Goal: Information Seeking & Learning: Learn about a topic

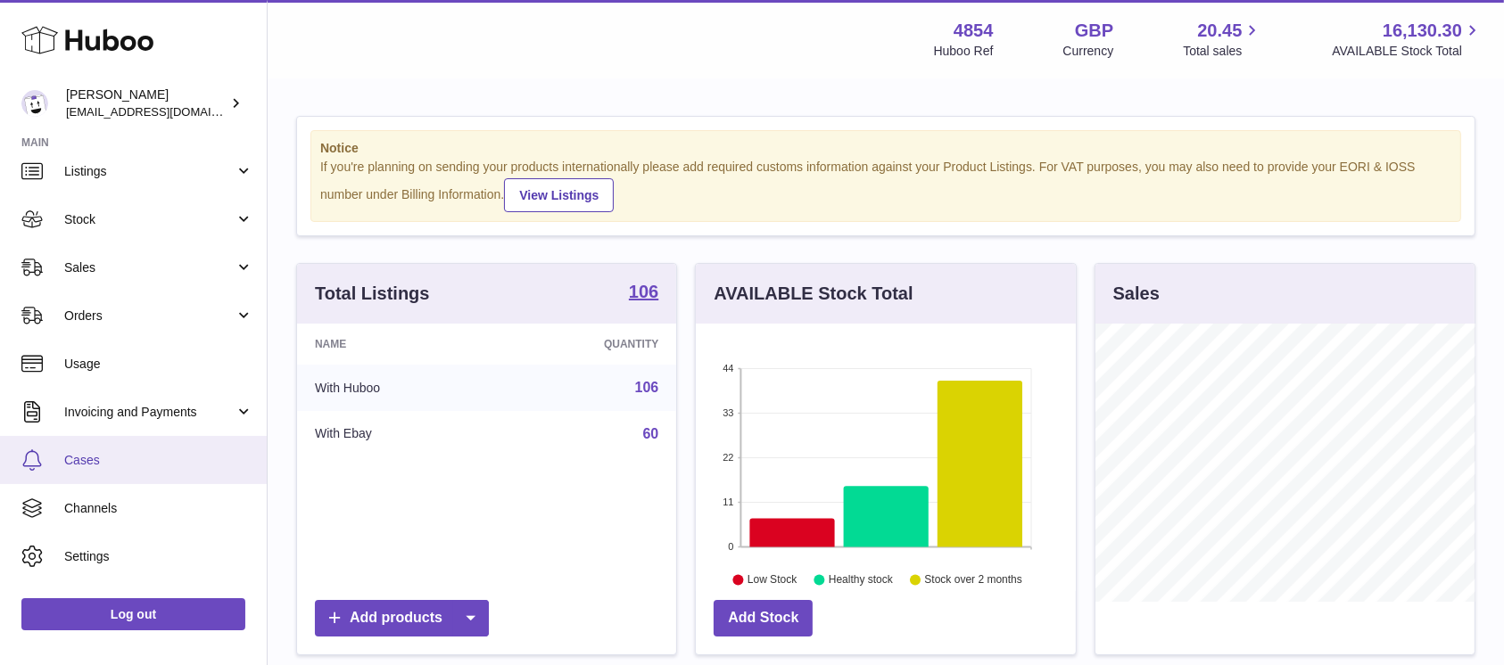
scroll to position [95, 0]
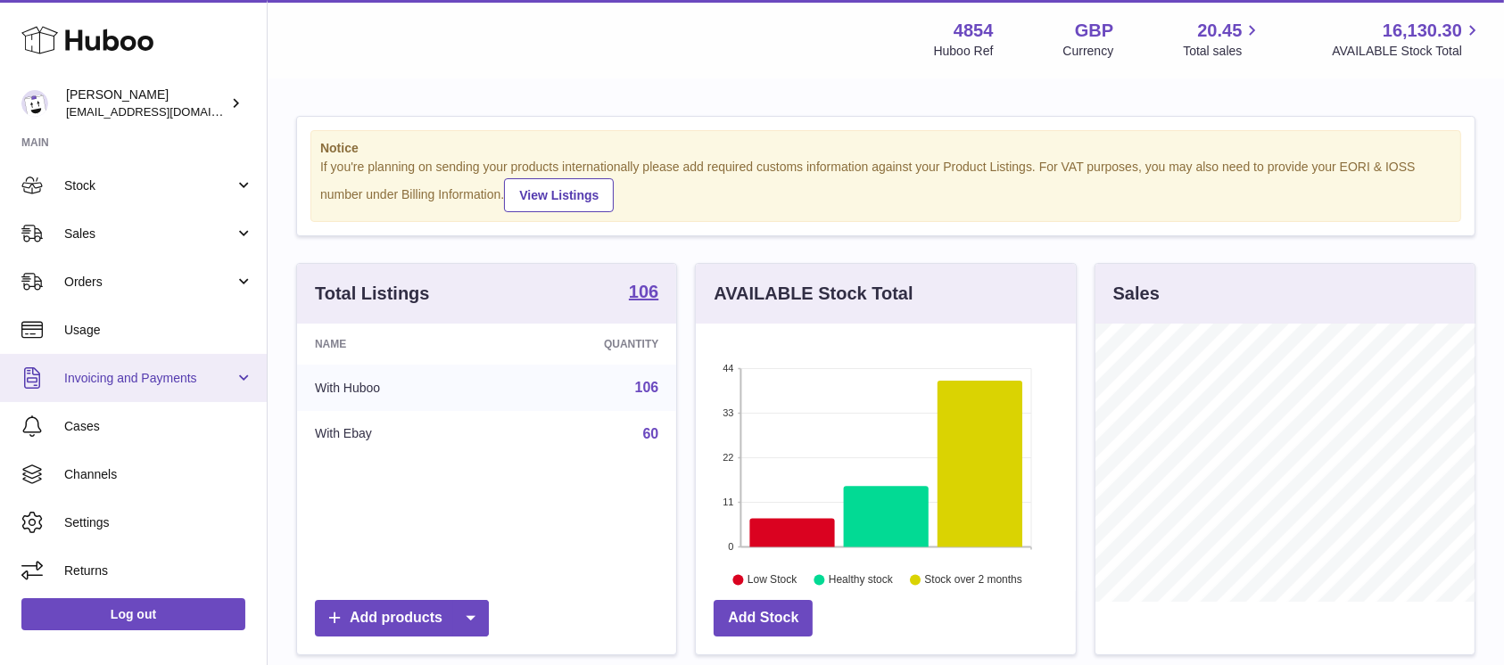
click at [190, 372] on span "Invoicing and Payments" at bounding box center [149, 378] width 170 height 17
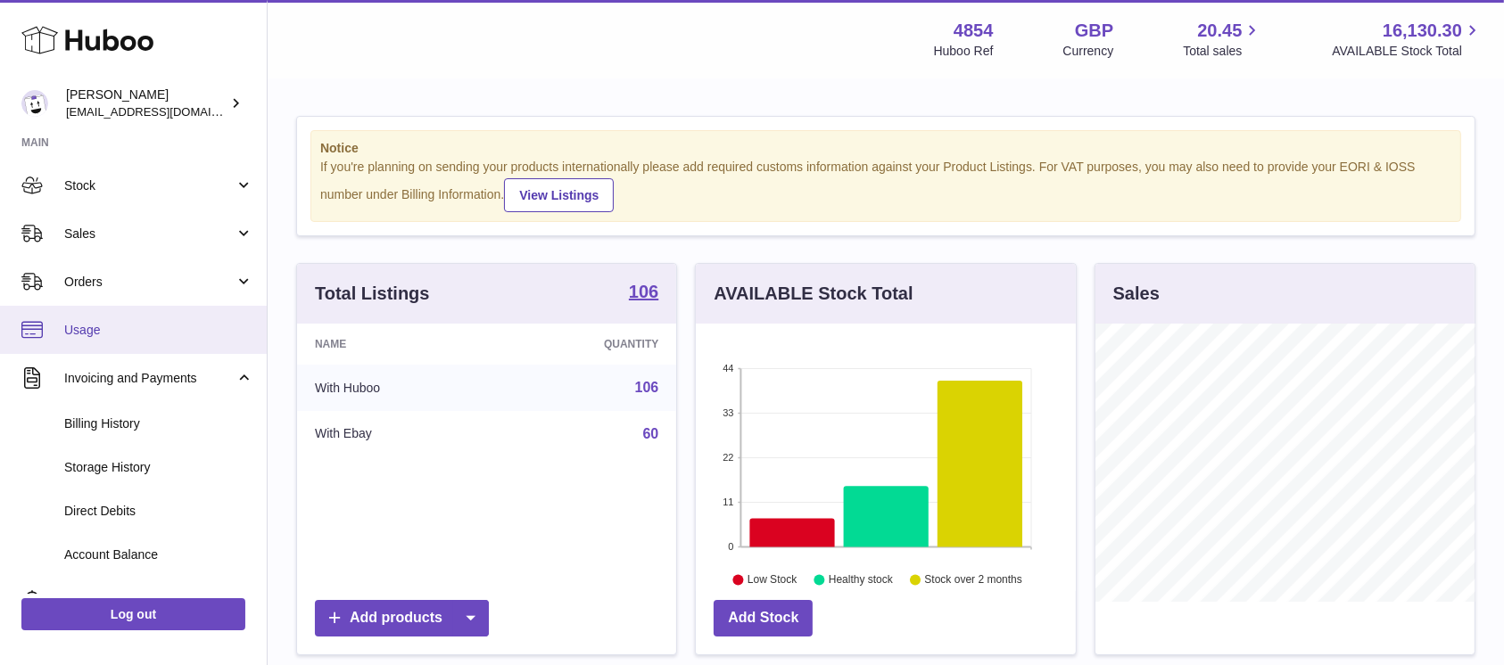
click at [178, 330] on span "Usage" at bounding box center [158, 330] width 189 height 17
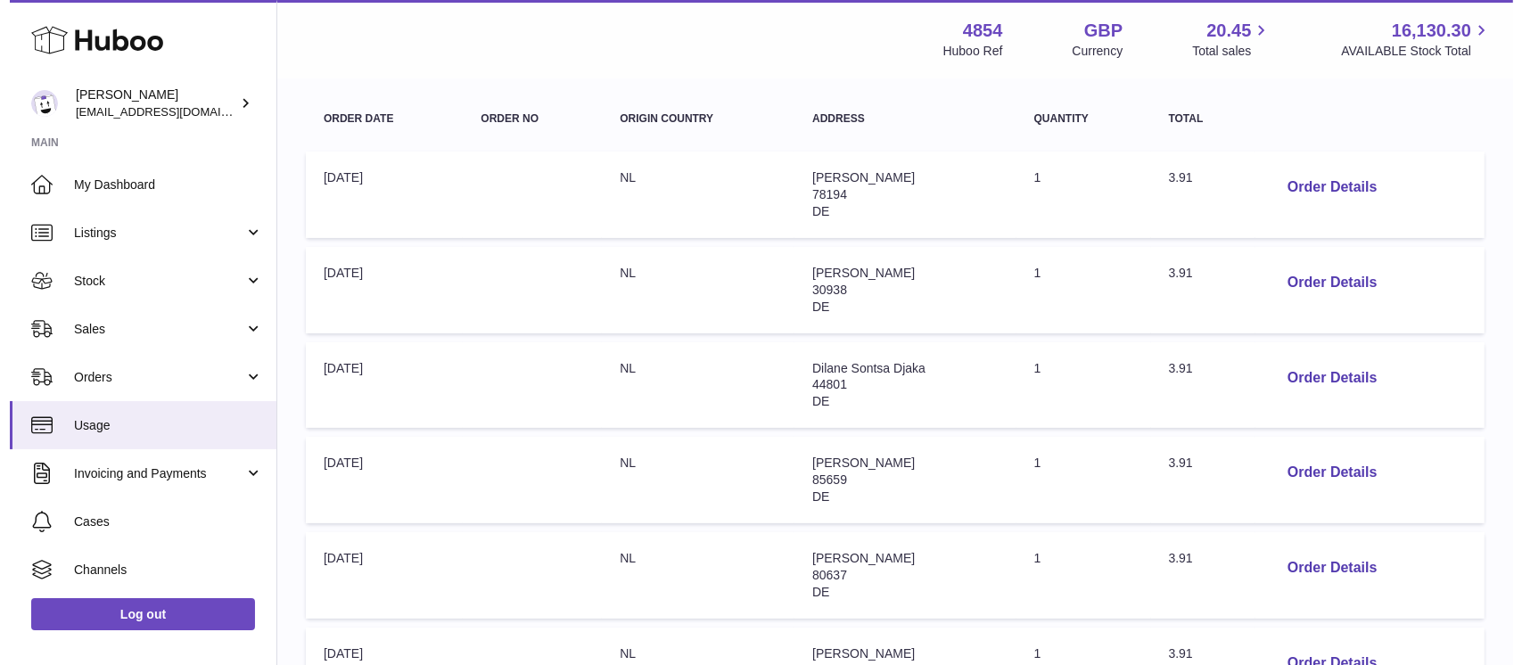
scroll to position [237, 0]
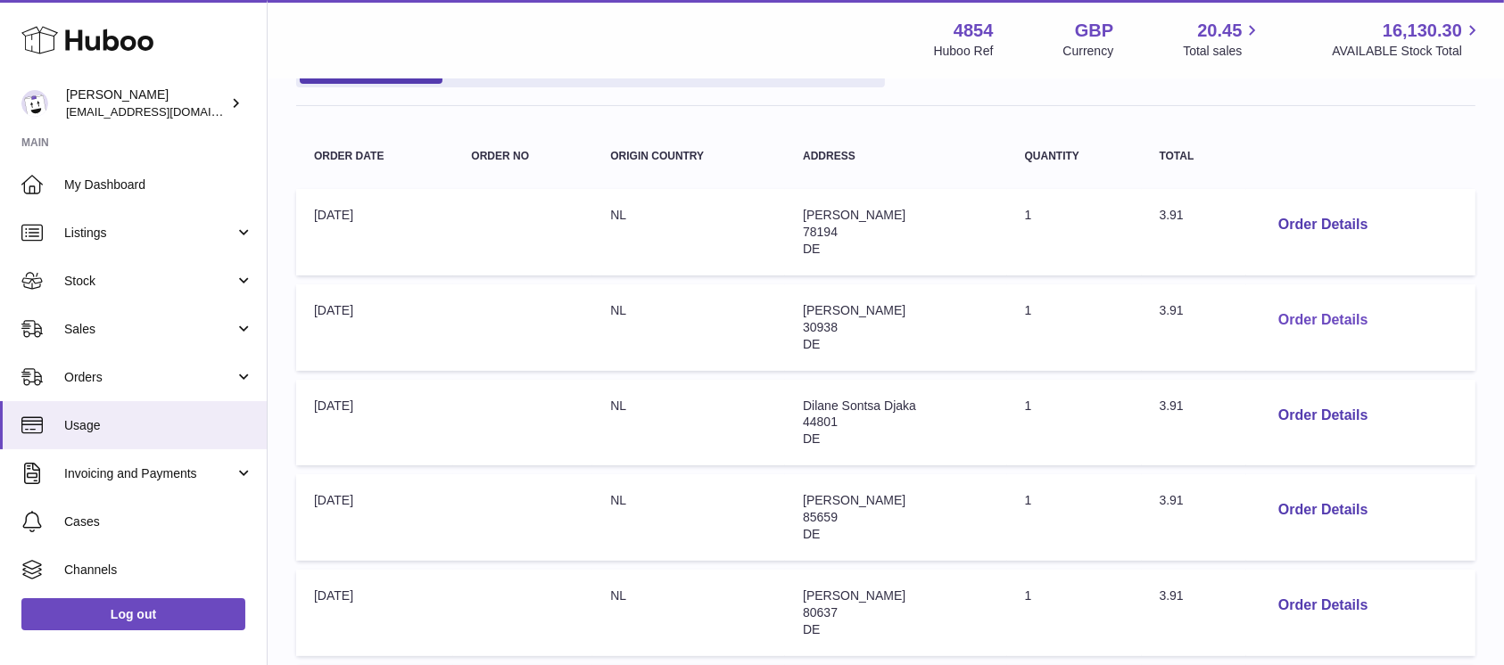
click at [1337, 310] on button "Order Details" at bounding box center [1323, 320] width 118 height 37
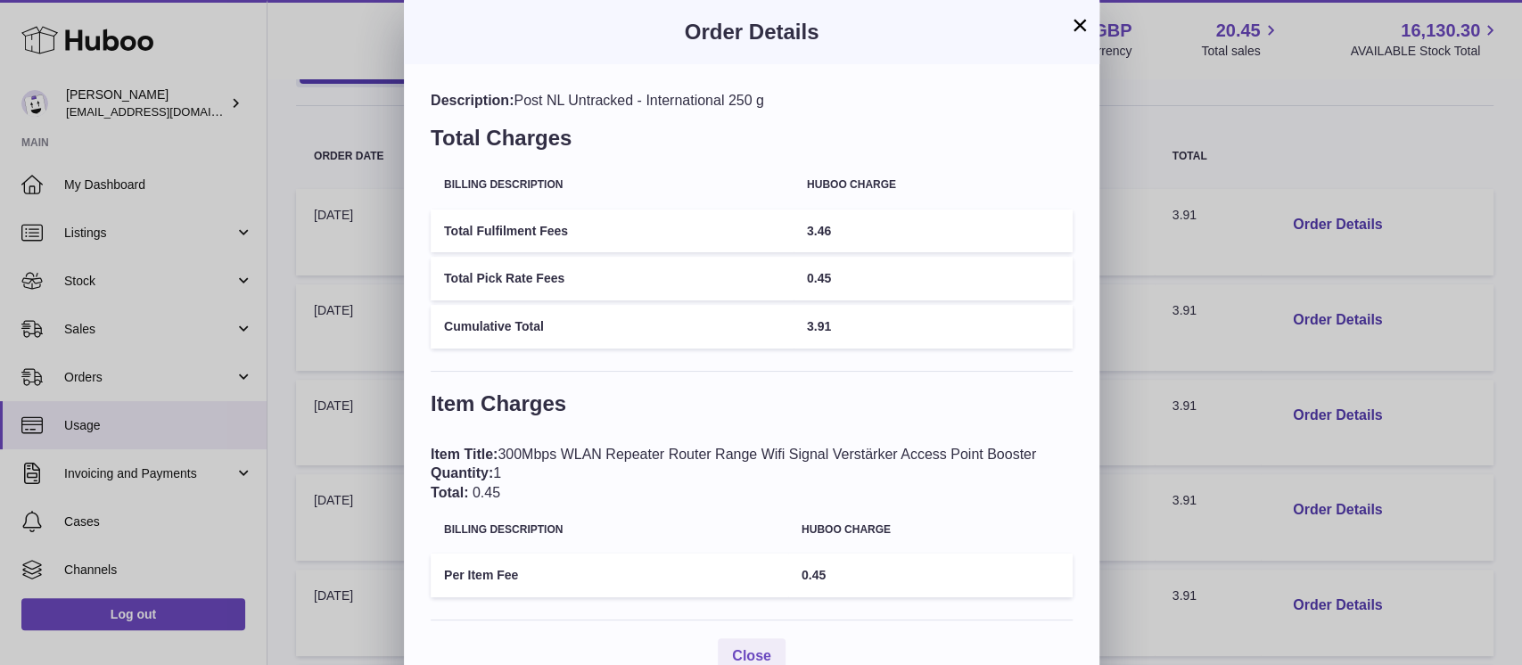
drag, startPoint x: 721, startPoint y: 100, endPoint x: 777, endPoint y: 103, distance: 56.3
click at [777, 103] on div "Description: Post NL Untracked - International 250 g" at bounding box center [752, 101] width 642 height 20
click at [778, 103] on div "Description: Post NL Untracked - International 250 g" at bounding box center [752, 101] width 642 height 20
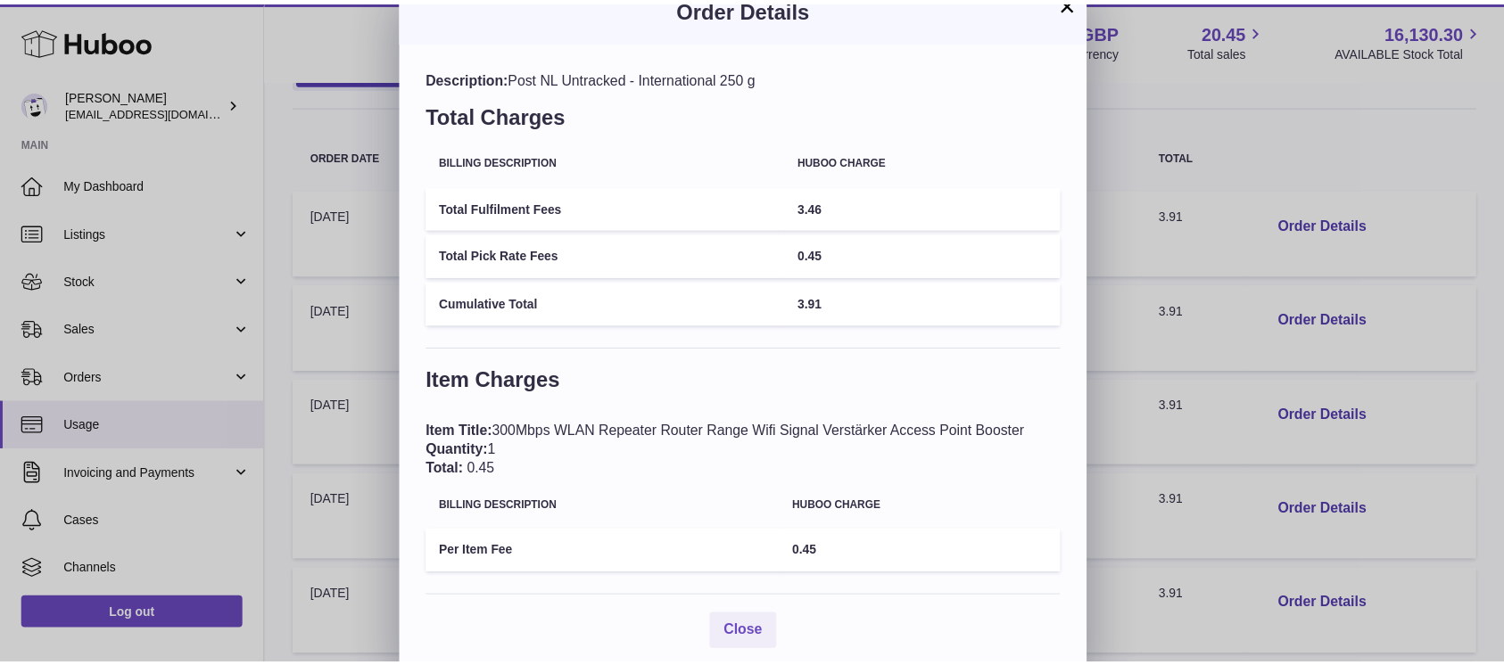
scroll to position [0, 0]
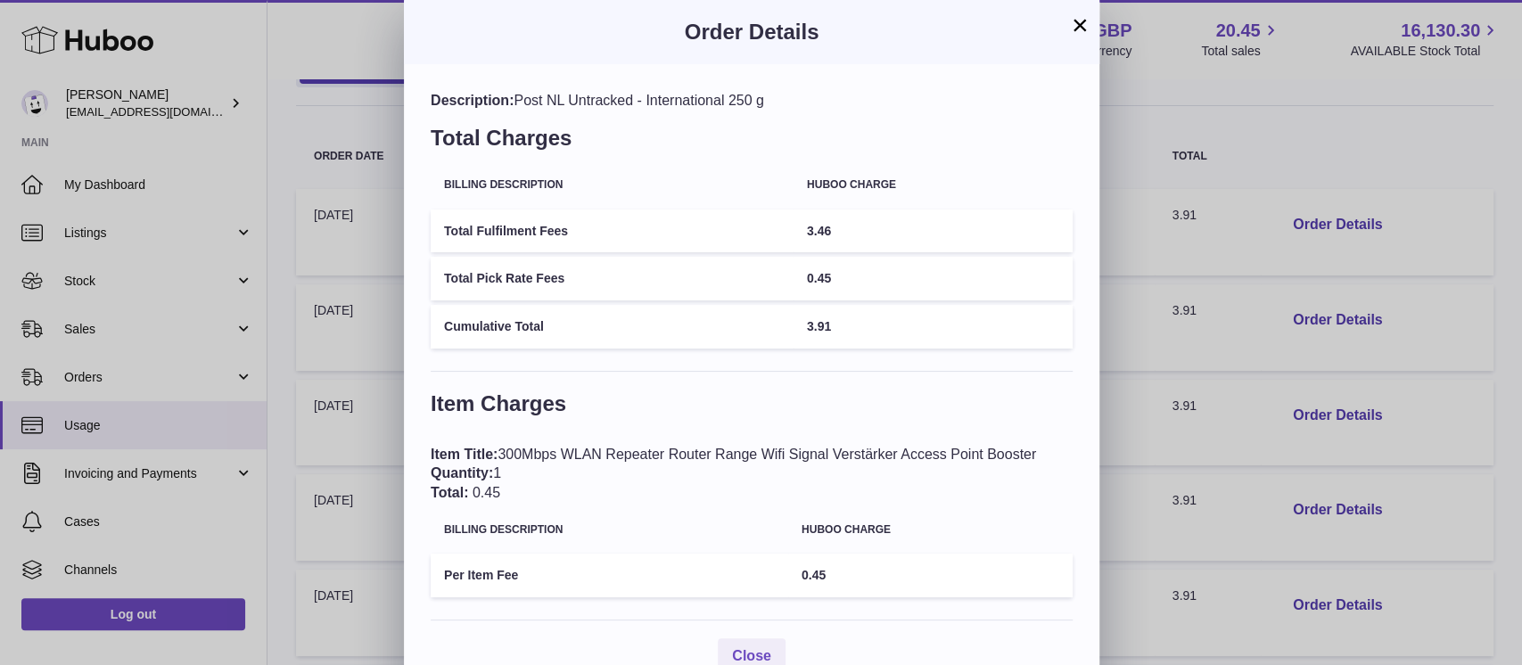
click at [1081, 25] on button "×" at bounding box center [1079, 24] width 21 height 21
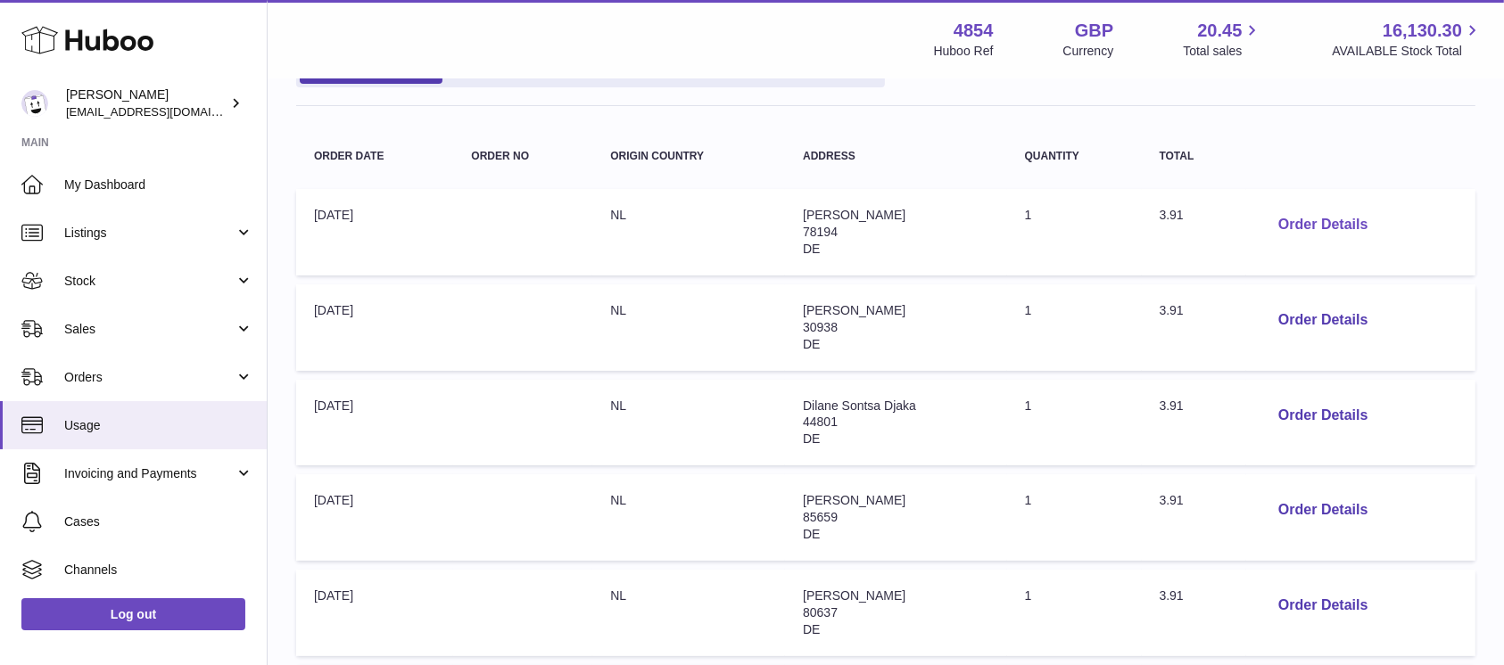
click at [1308, 223] on button "Order Details" at bounding box center [1323, 225] width 118 height 37
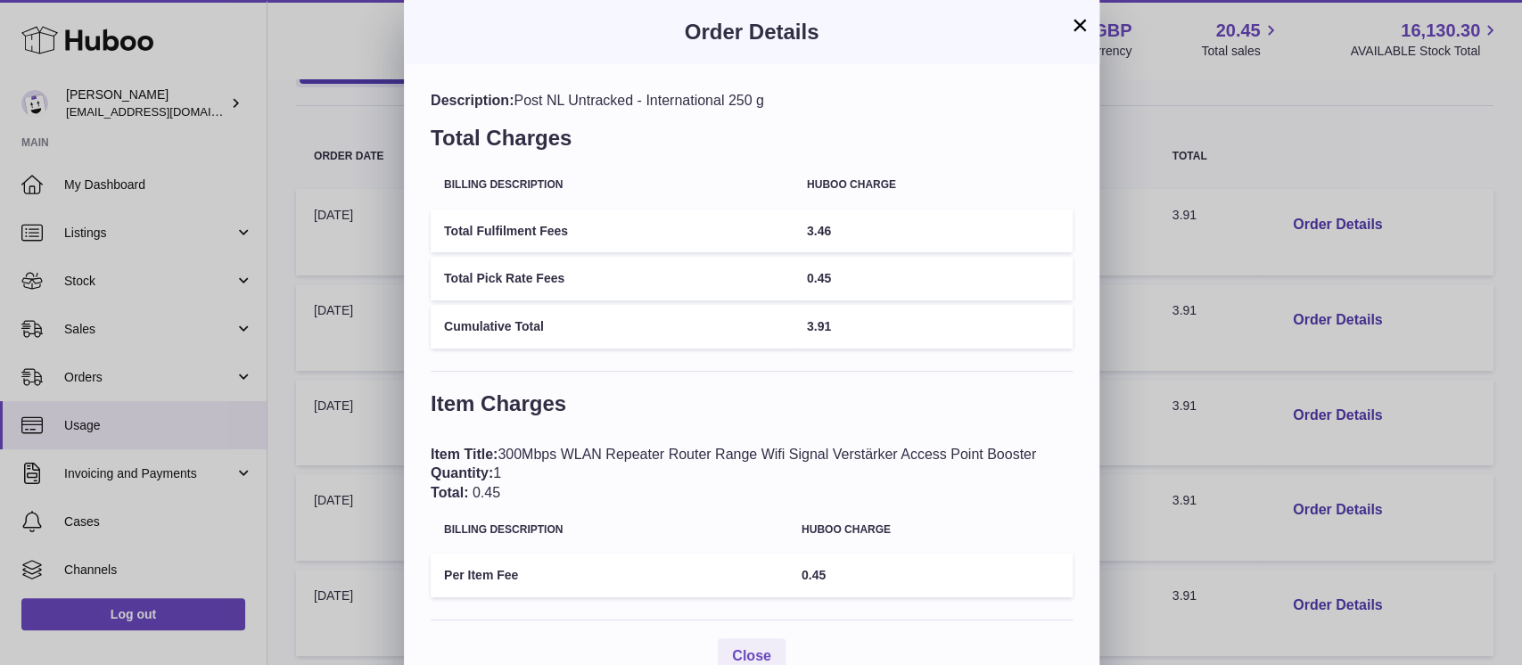
click at [1077, 32] on button "×" at bounding box center [1079, 24] width 21 height 21
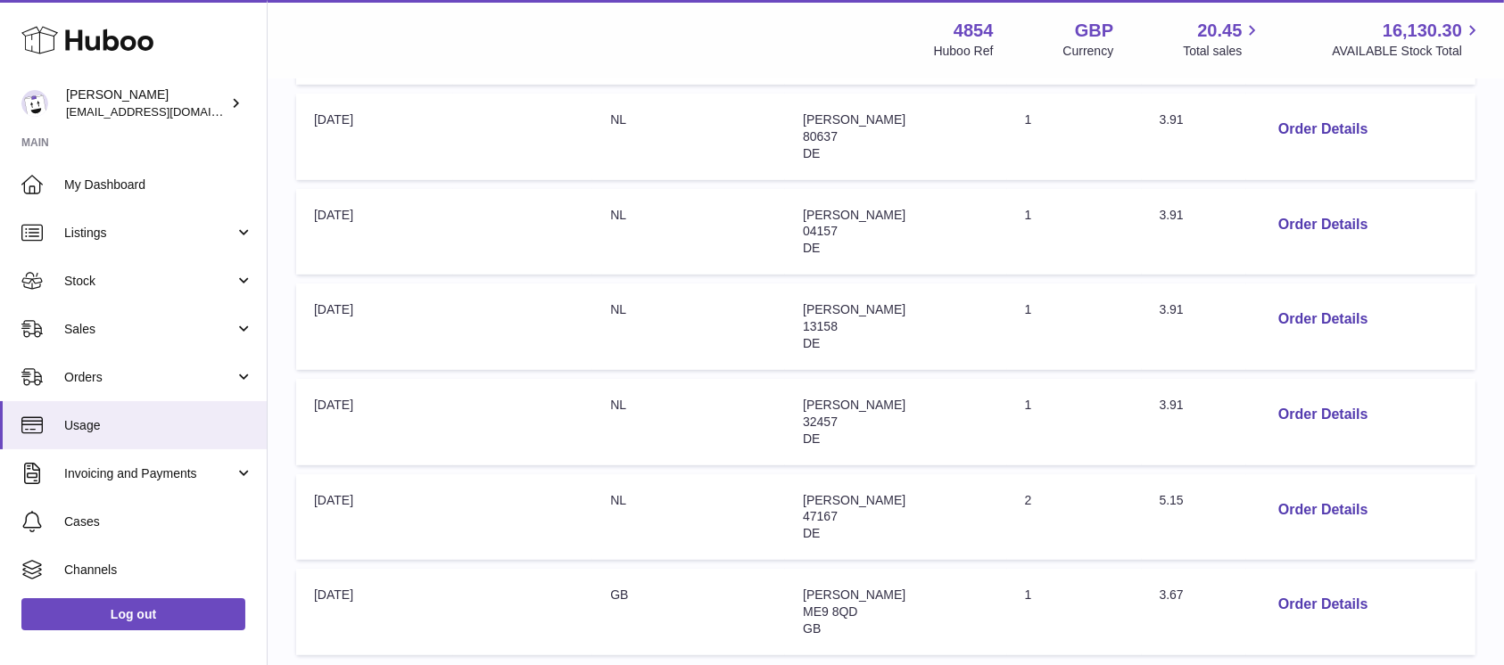
scroll to position [896, 0]
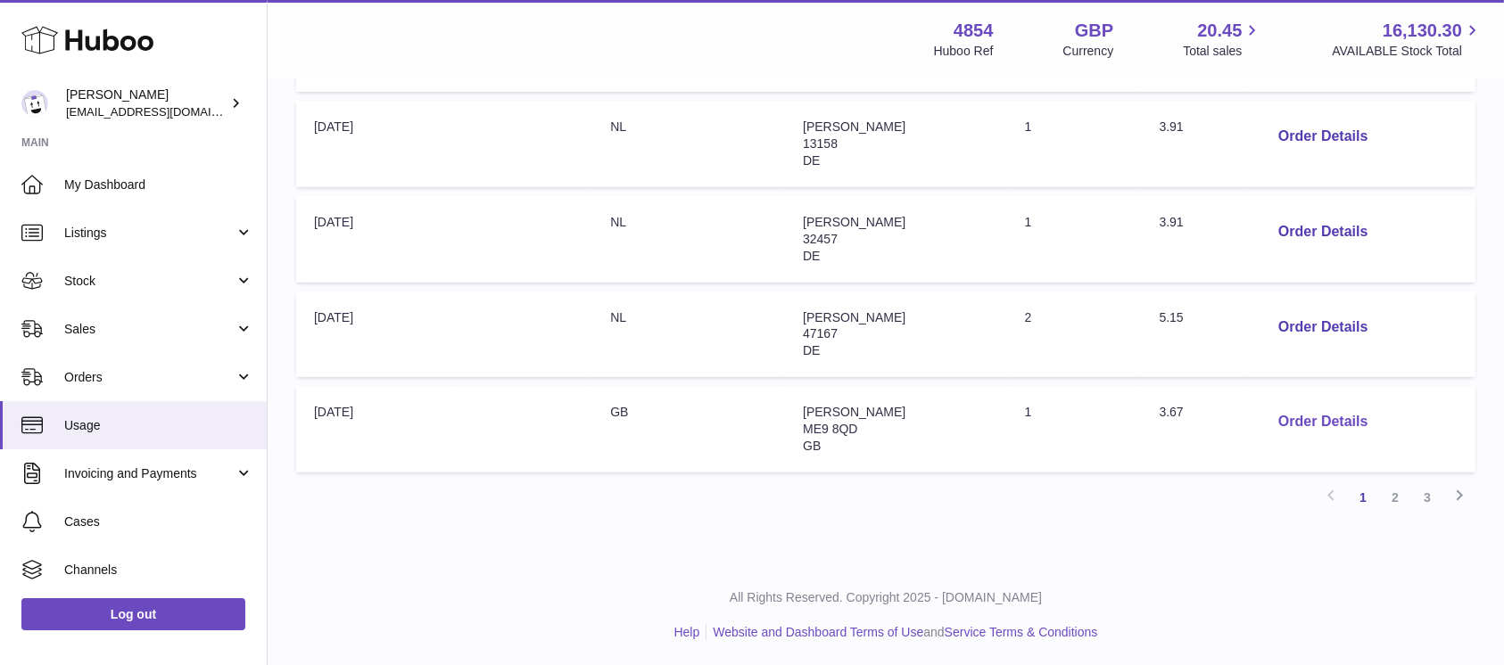
click at [1338, 415] on button "Order Details" at bounding box center [1323, 422] width 118 height 37
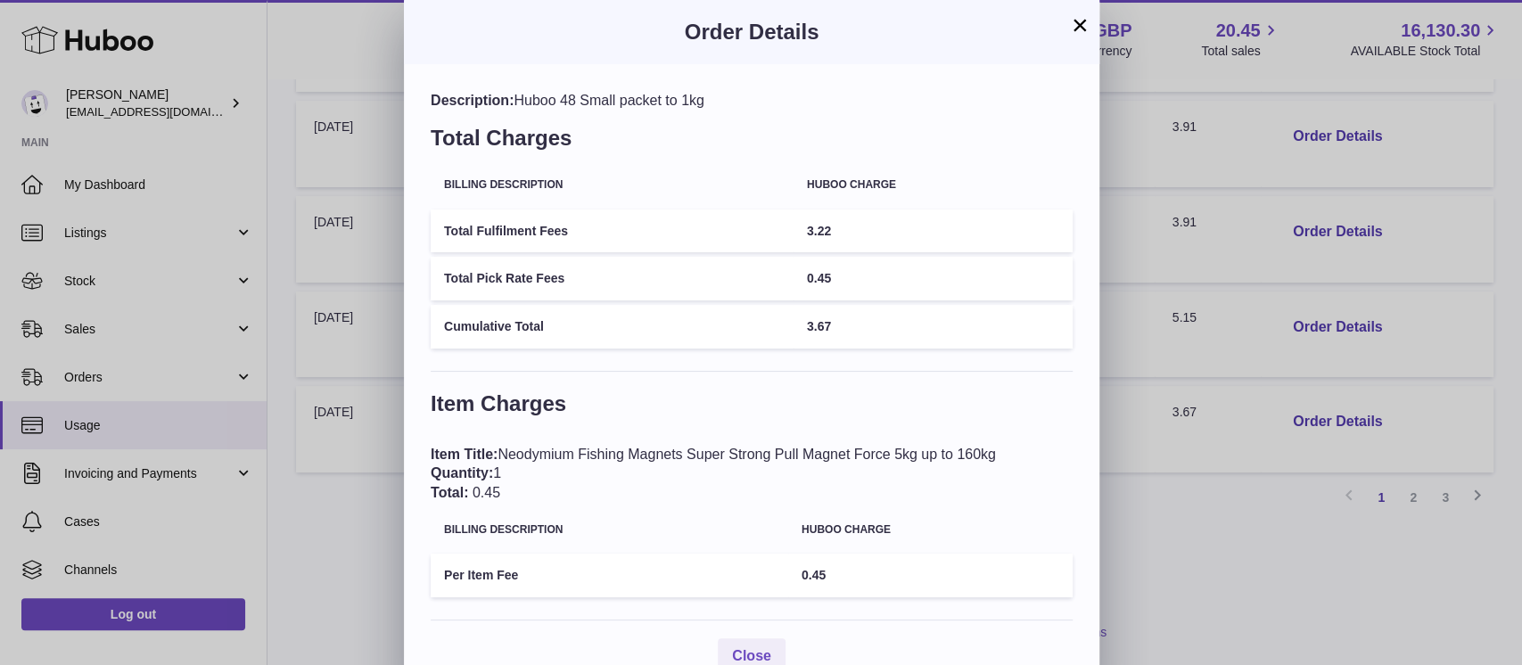
click at [1076, 25] on button "×" at bounding box center [1079, 24] width 21 height 21
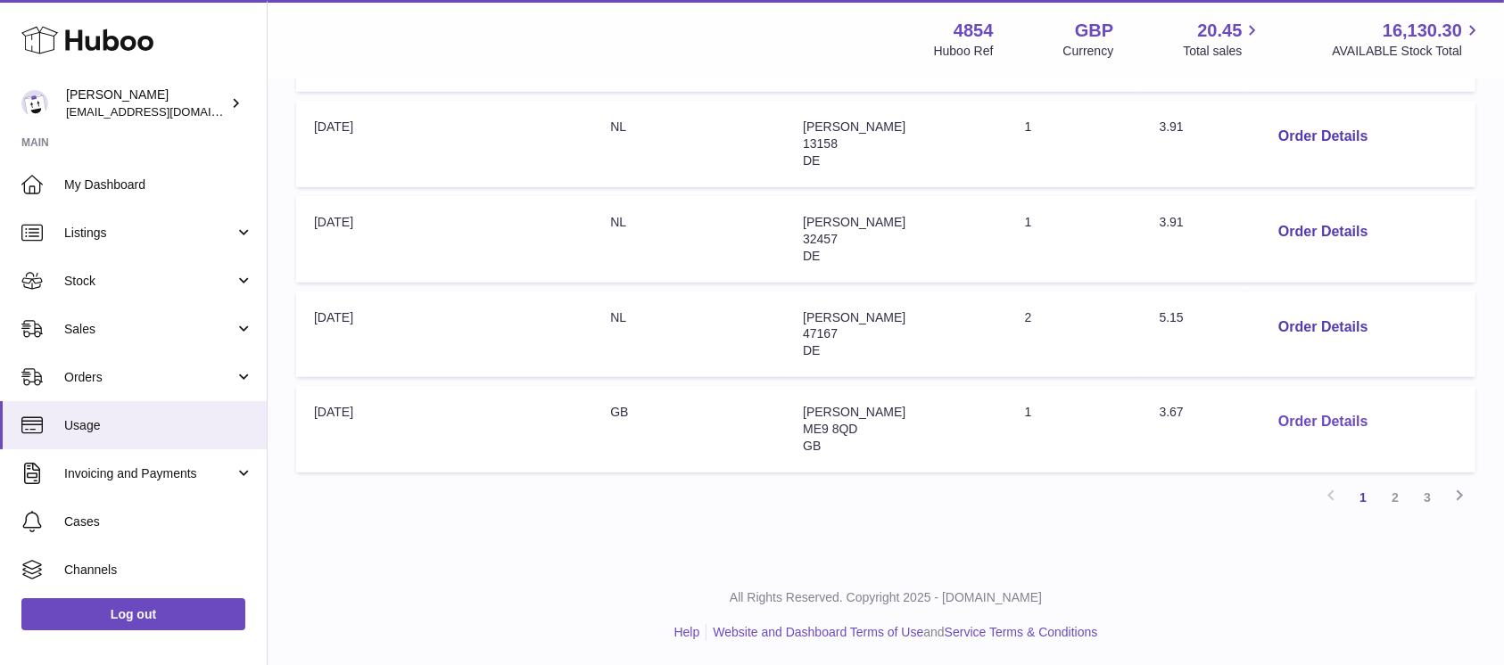
click at [1320, 431] on button "Order Details" at bounding box center [1323, 422] width 118 height 37
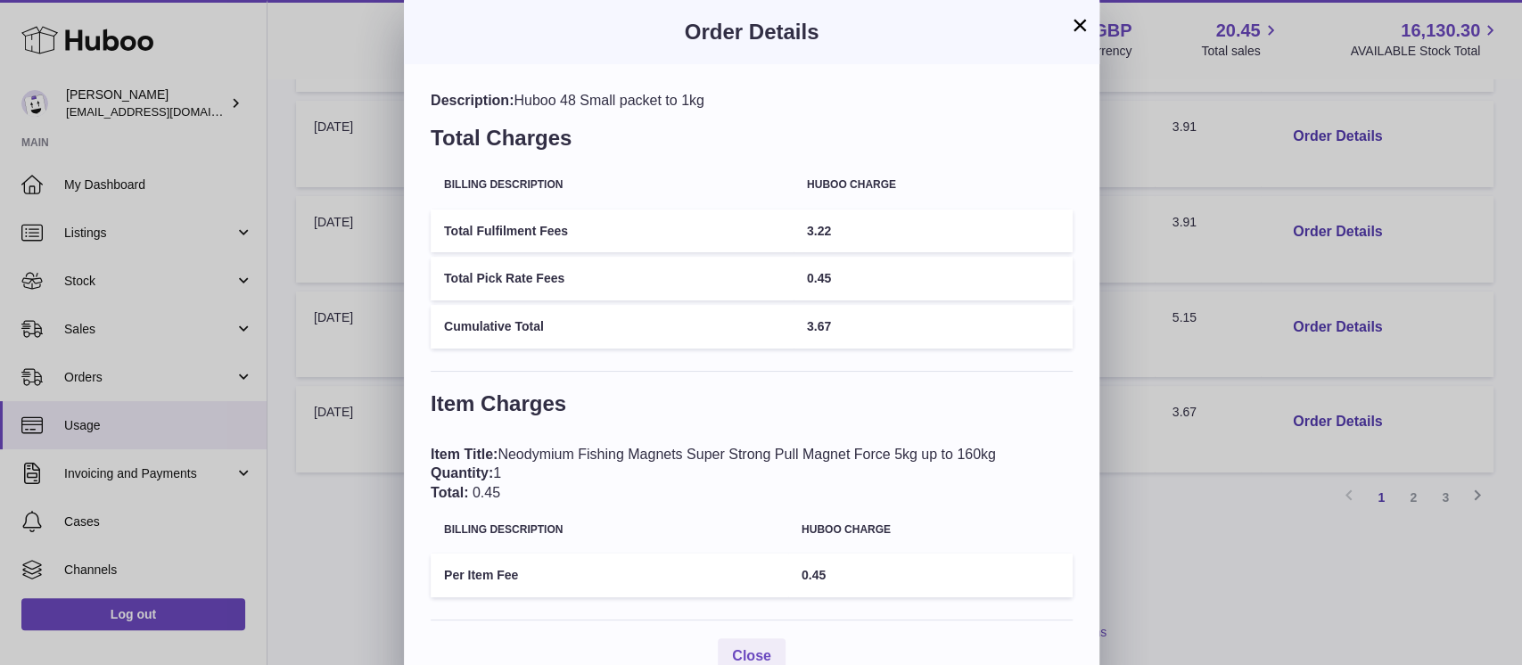
click at [1076, 22] on button "×" at bounding box center [1079, 24] width 21 height 21
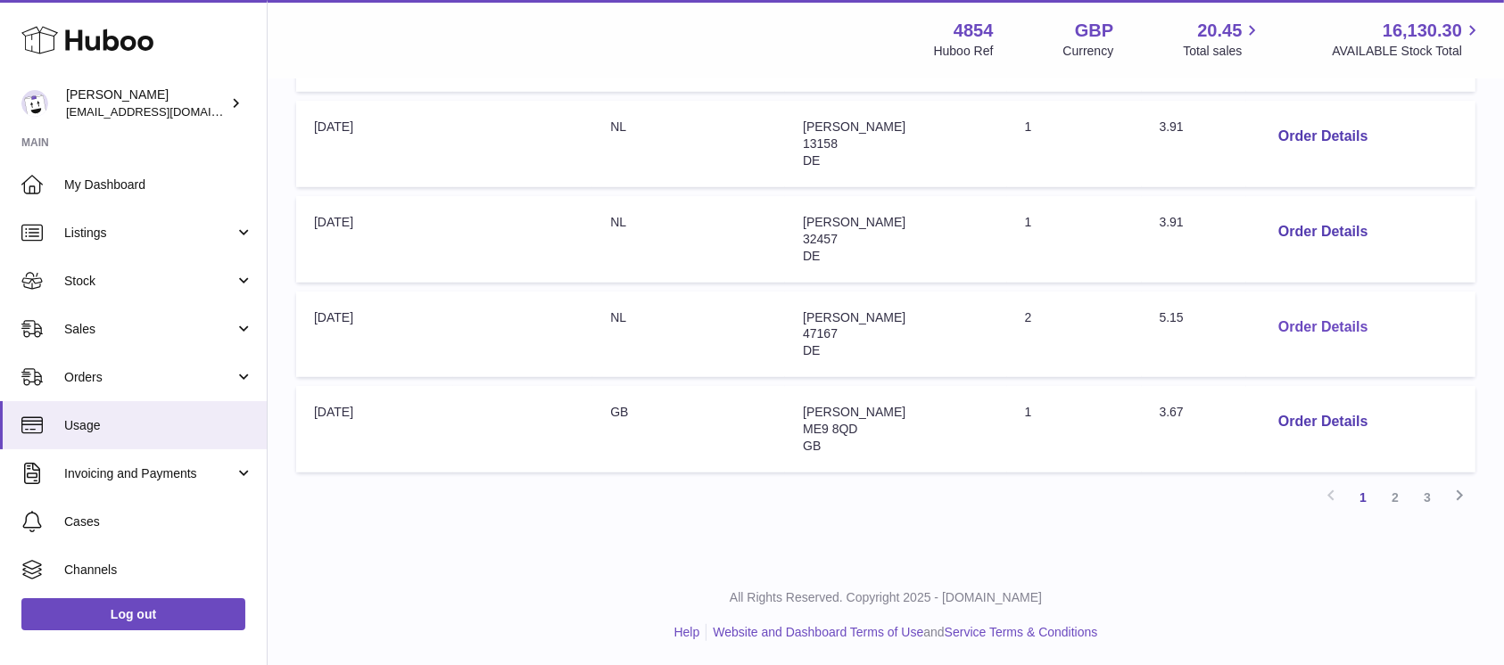
click at [1335, 326] on button "Order Details" at bounding box center [1323, 327] width 118 height 37
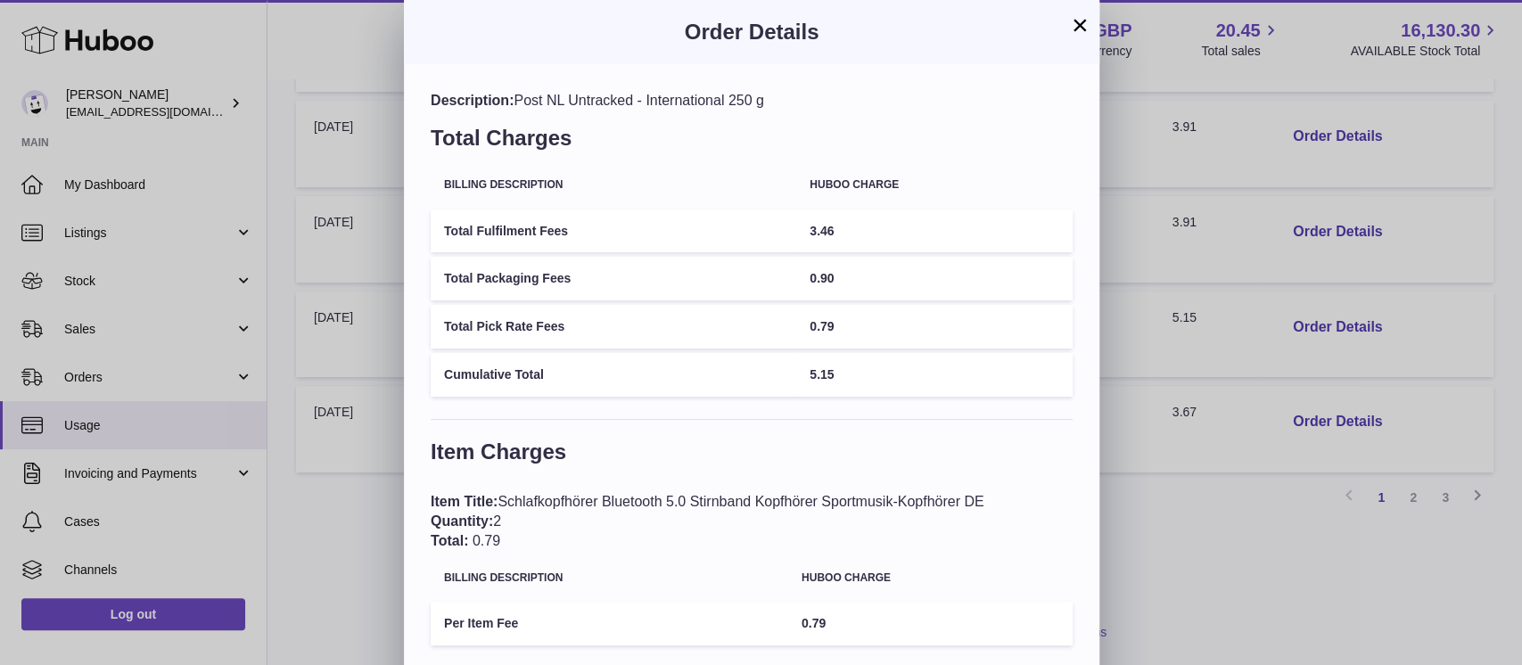
click at [1084, 29] on button "×" at bounding box center [1079, 24] width 21 height 21
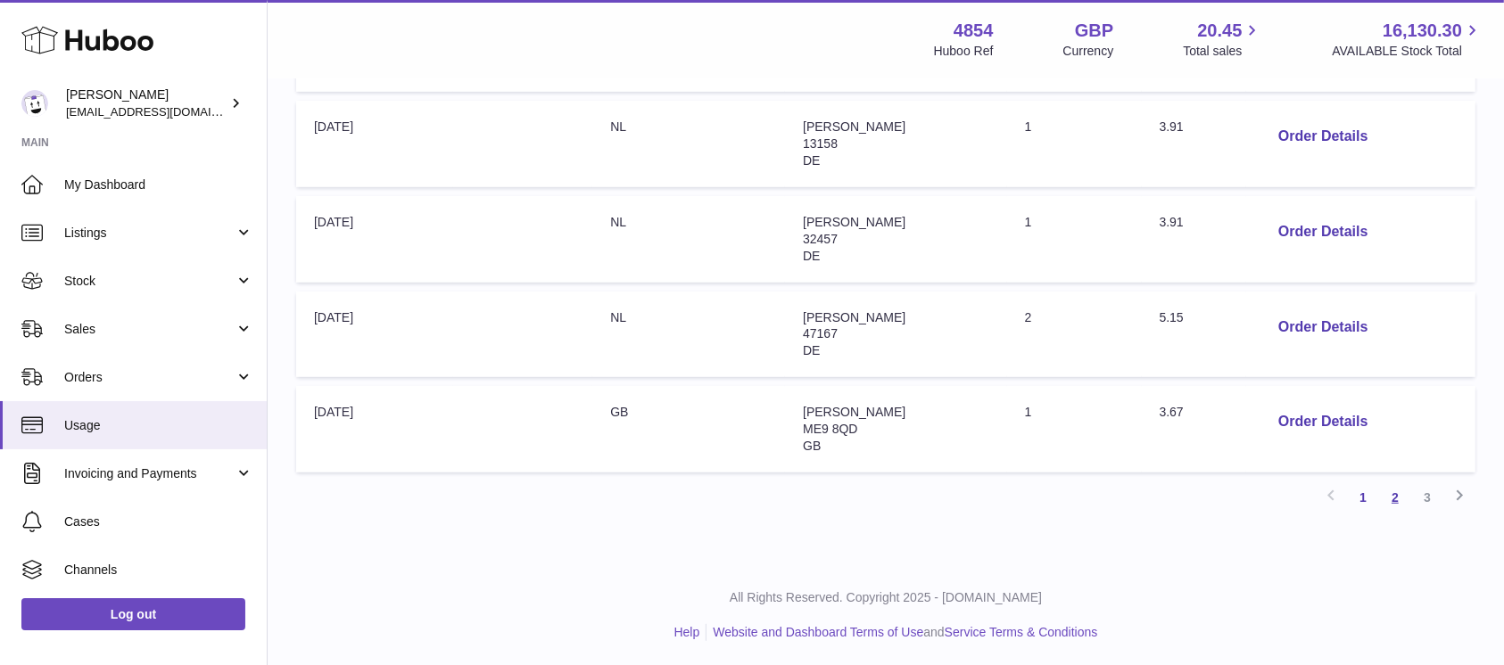
click at [1404, 488] on link "2" at bounding box center [1395, 498] width 32 height 32
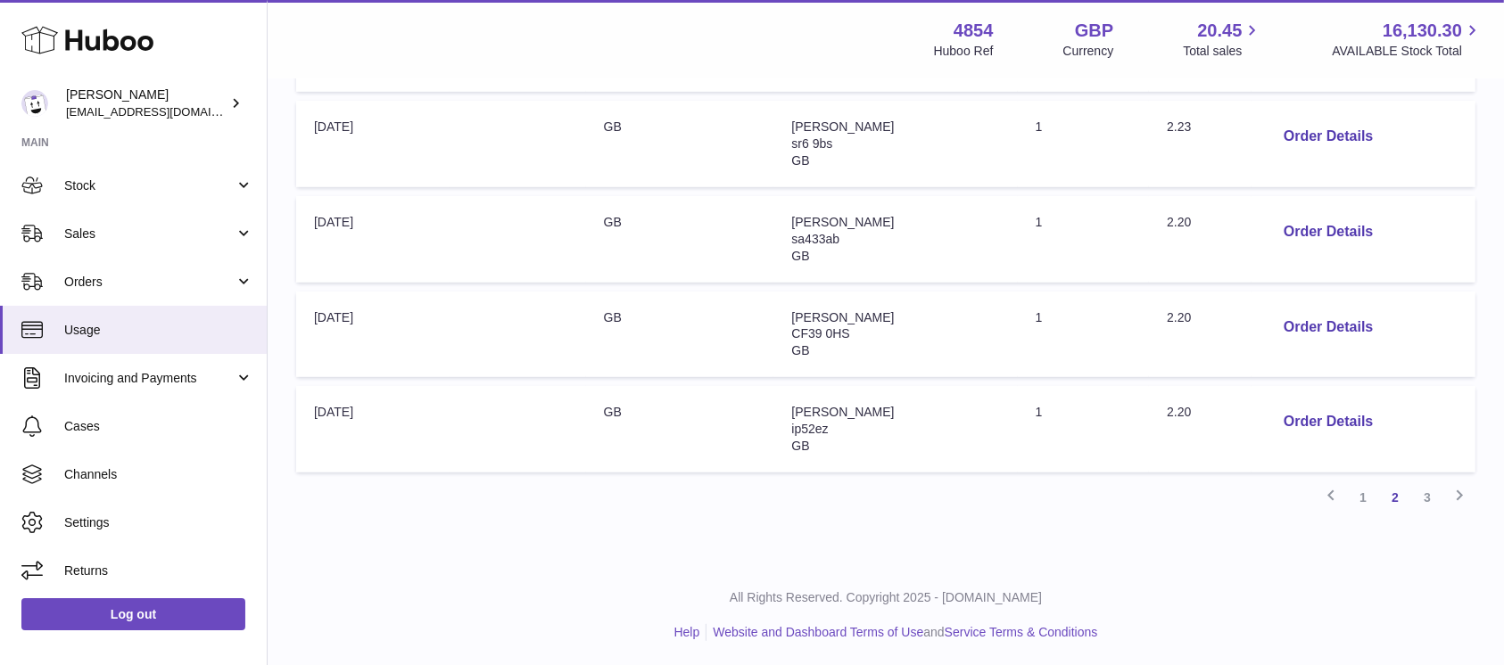
scroll to position [778, 0]
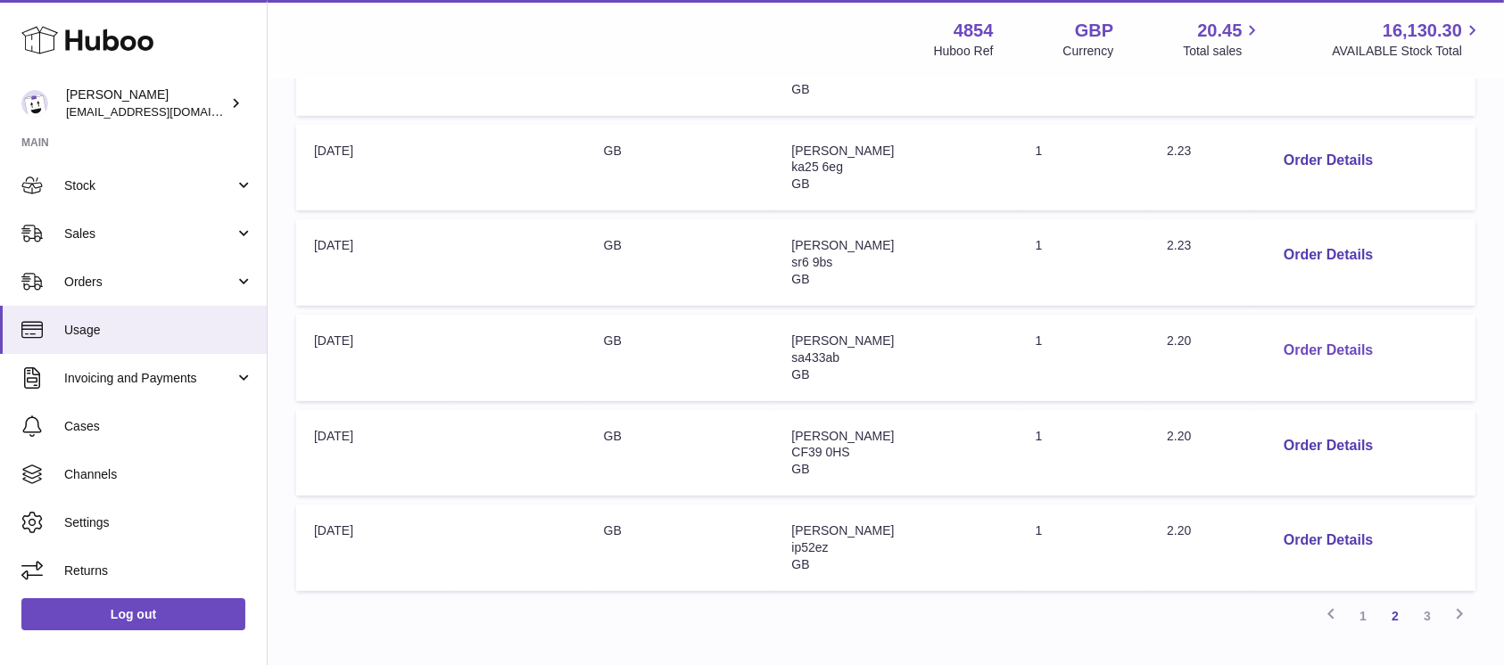
click at [1277, 355] on button "Order Details" at bounding box center [1328, 351] width 118 height 37
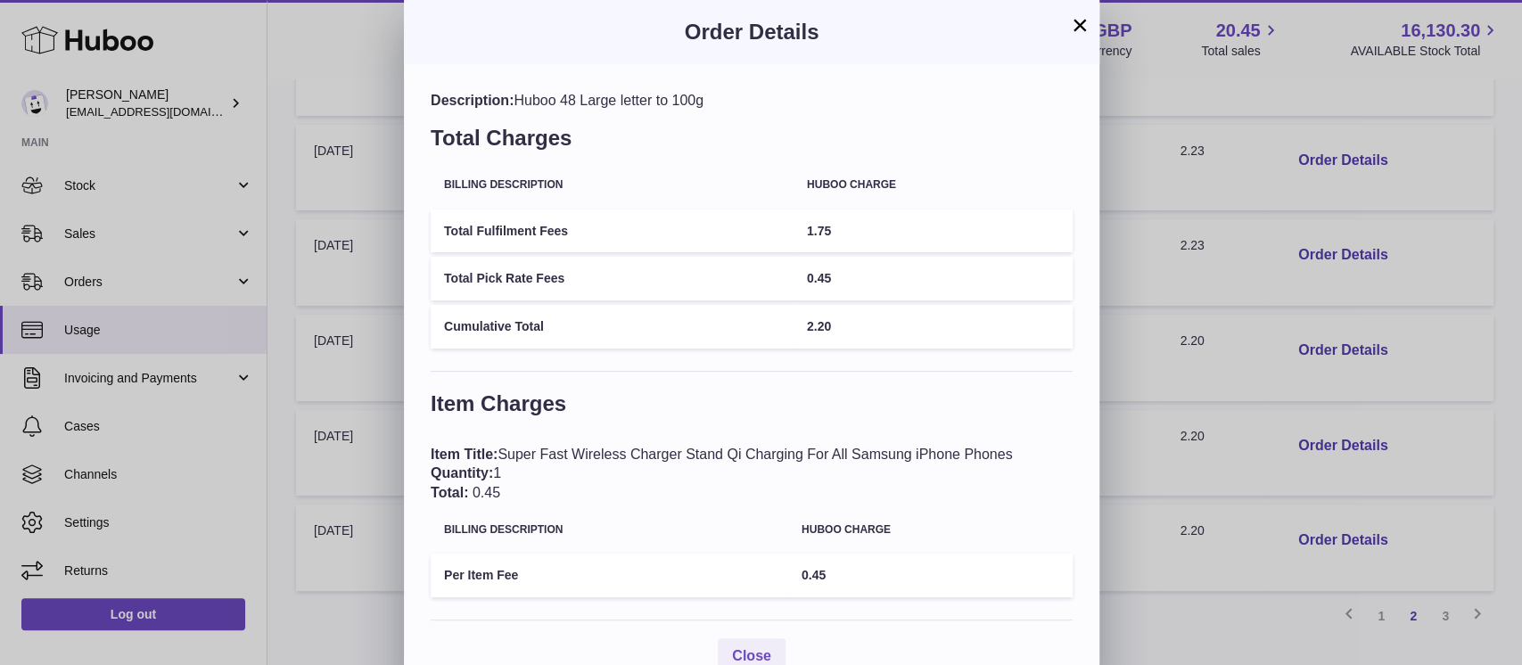
click at [1077, 20] on button "×" at bounding box center [1079, 24] width 21 height 21
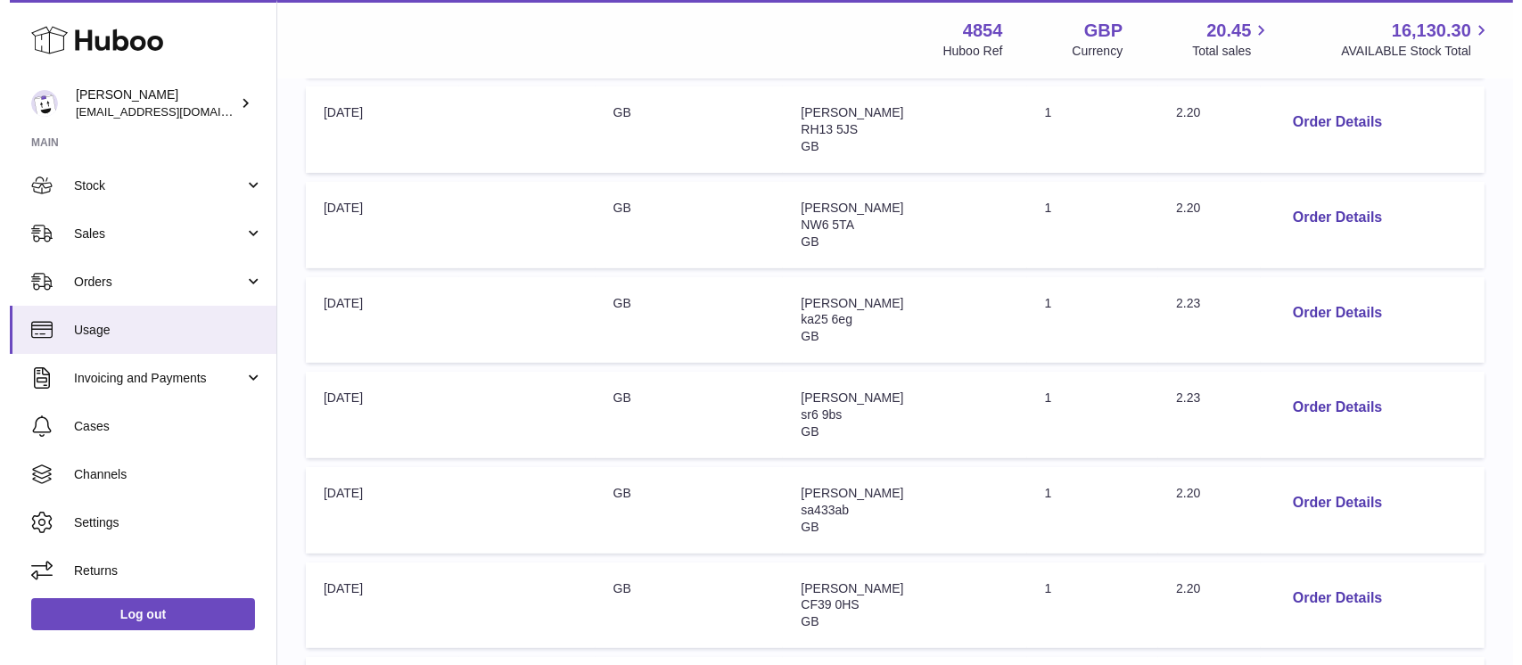
scroll to position [540, 0]
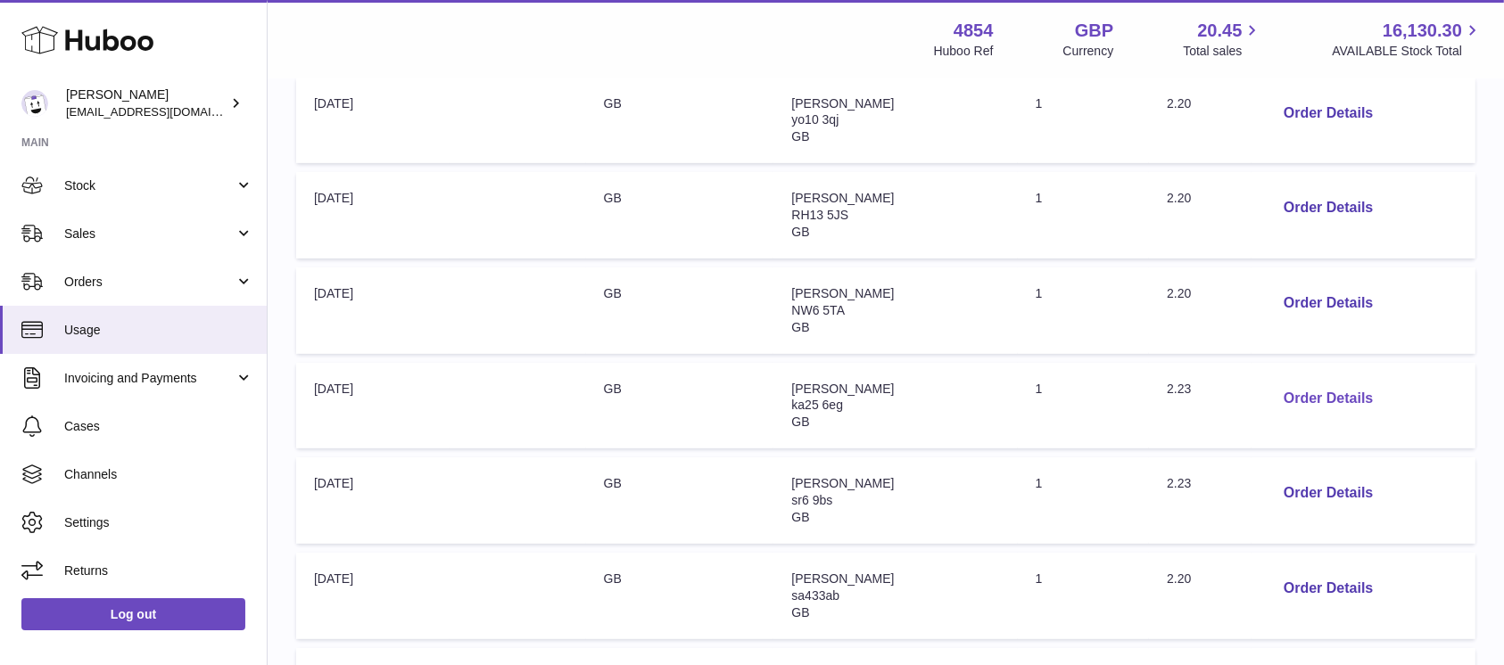
click at [1317, 403] on button "Order Details" at bounding box center [1328, 399] width 118 height 37
